Goal: Information Seeking & Learning: Find specific page/section

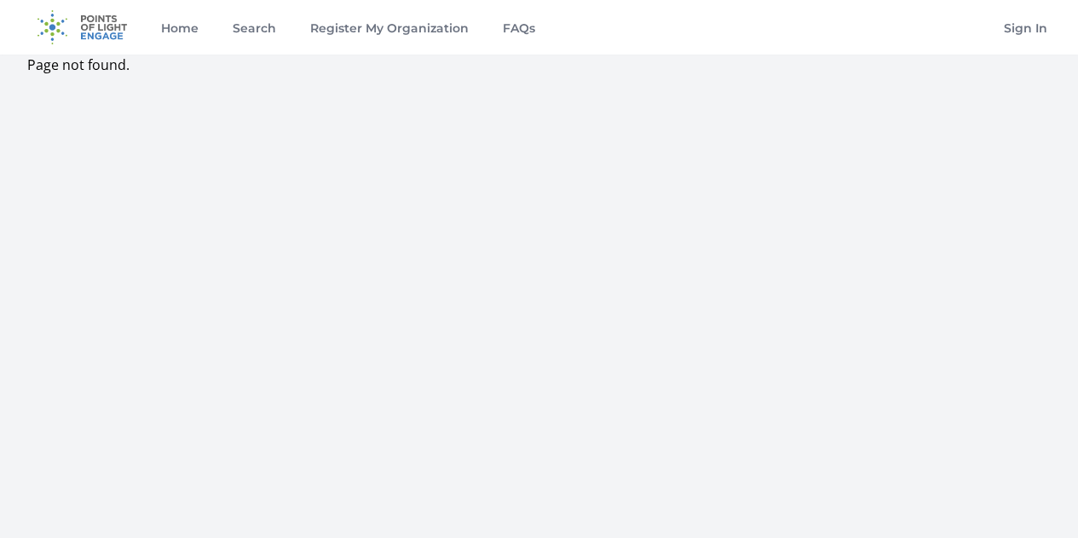
scroll to position [293, 0]
drag, startPoint x: 254, startPoint y: 26, endPoint x: 232, endPoint y: 18, distance: 23.4
click at [232, 18] on link "Search" at bounding box center [254, 27] width 50 height 55
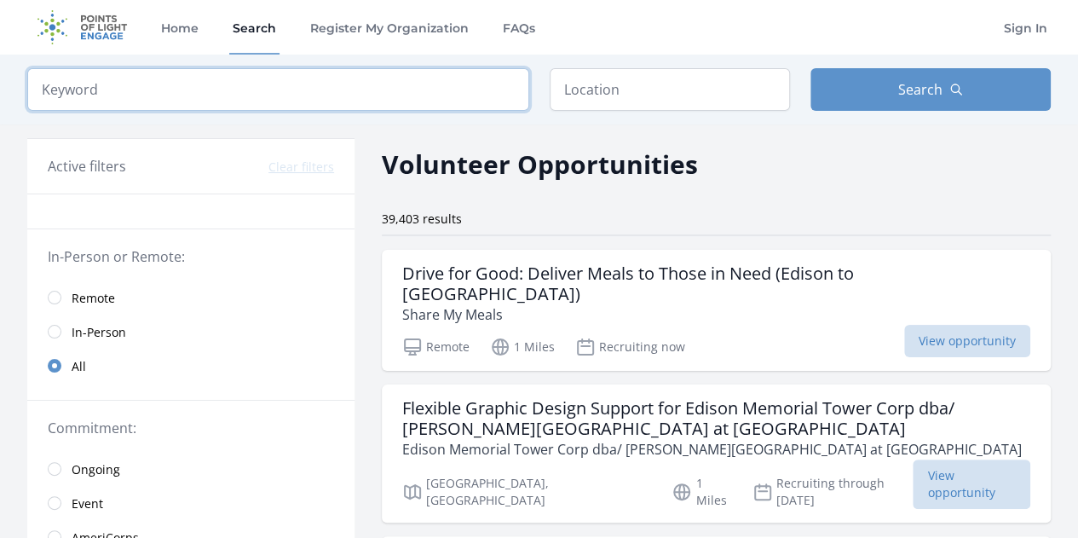
click at [418, 91] on input "search" at bounding box center [278, 89] width 502 height 43
click button "submit" at bounding box center [0, 0] width 0 height 0
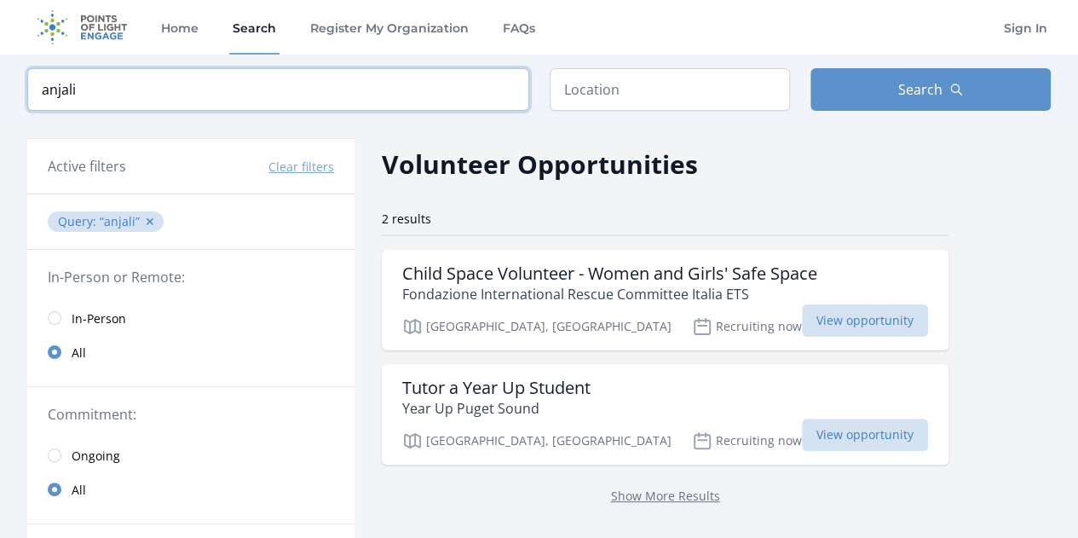
click at [349, 93] on input "anjali" at bounding box center [278, 89] width 502 height 43
type input "kids 4 earth"
click button "submit" at bounding box center [0, 0] width 0 height 0
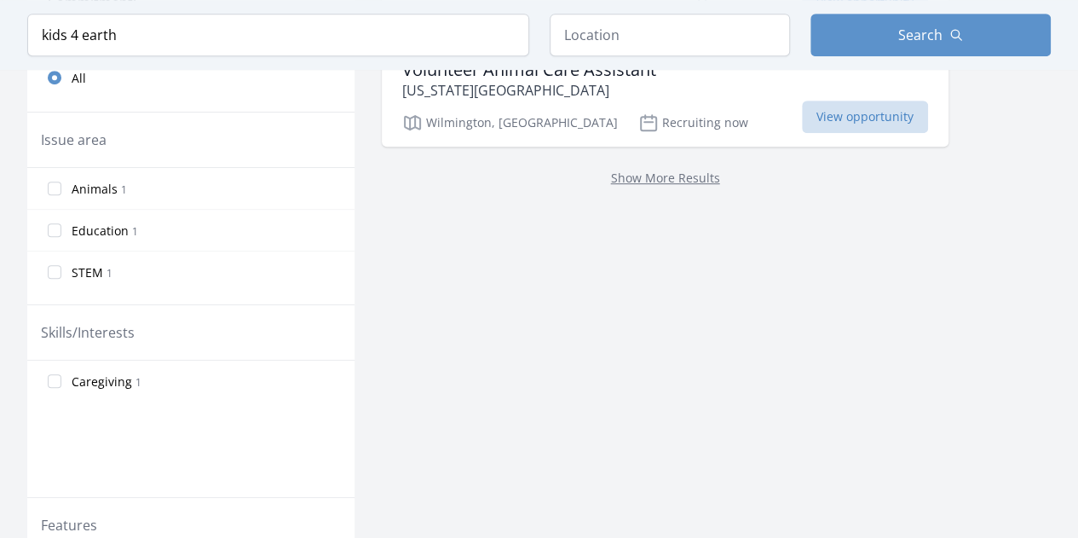
scroll to position [412, 0]
